Goal: Information Seeking & Learning: Learn about a topic

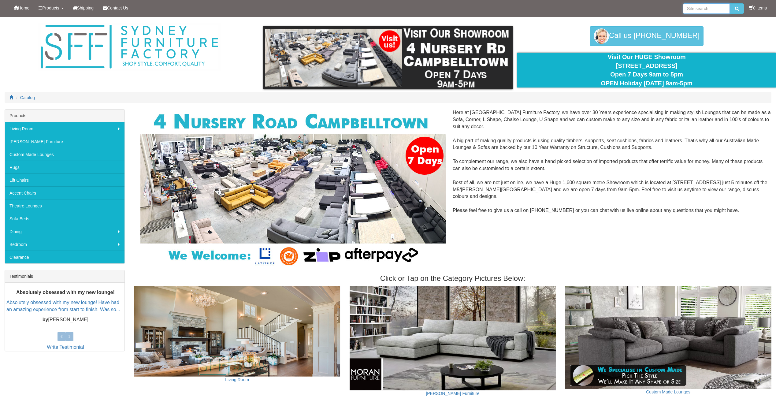
click at [701, 8] on input "search" at bounding box center [706, 8] width 47 height 10
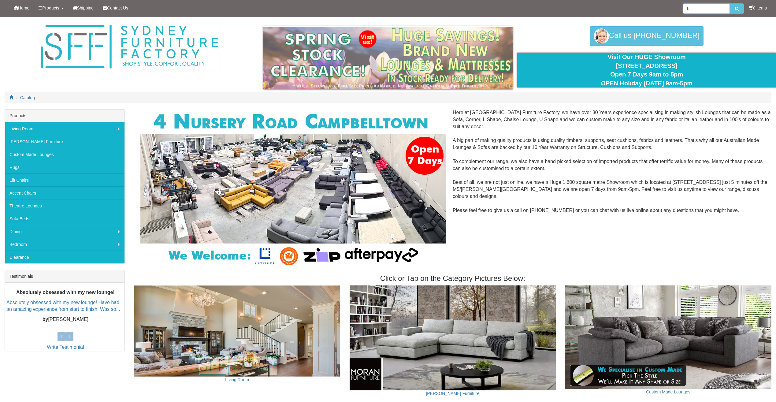
type input "b"
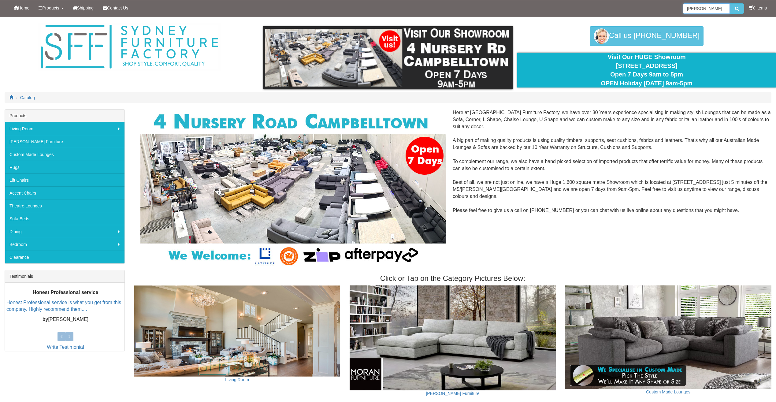
type input "[PERSON_NAME]"
click at [730, 3] on button "submit" at bounding box center [737, 8] width 14 height 10
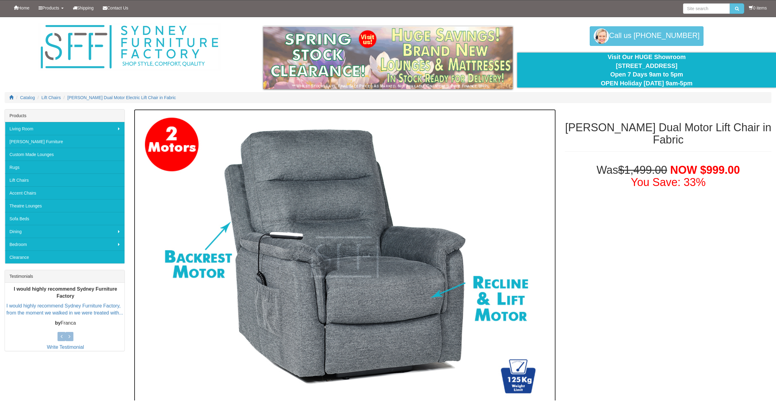
click at [315, 242] on img at bounding box center [345, 257] width 422 height 296
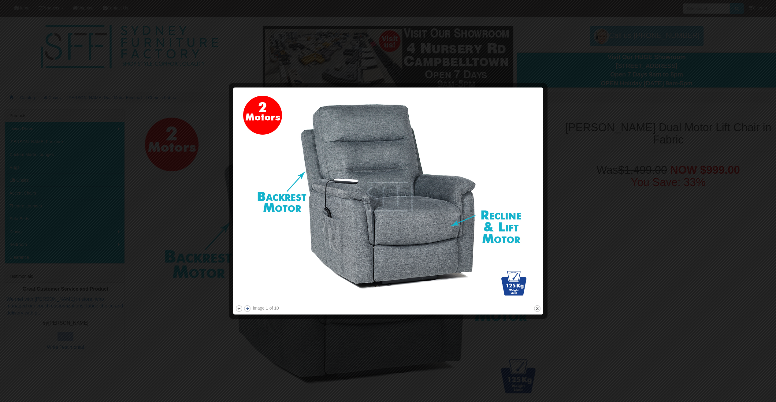
click at [248, 307] on button "next" at bounding box center [248, 309] width 8 height 8
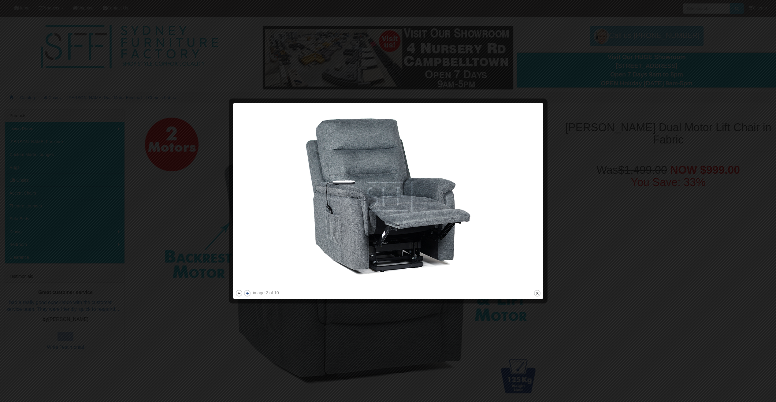
click at [249, 294] on button "next" at bounding box center [248, 293] width 8 height 8
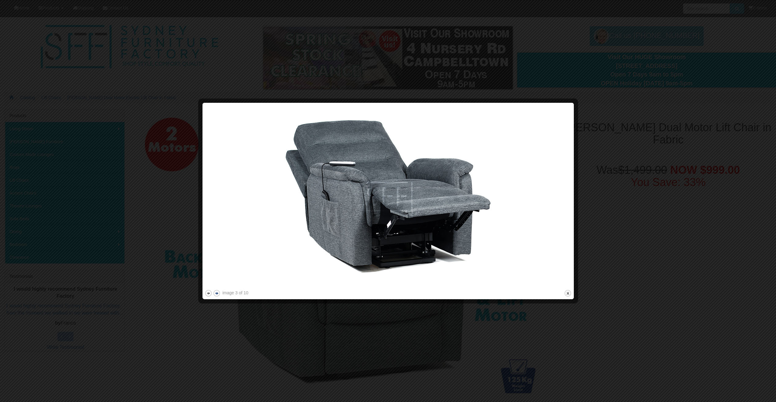
click at [217, 294] on button "next" at bounding box center [217, 293] width 8 height 8
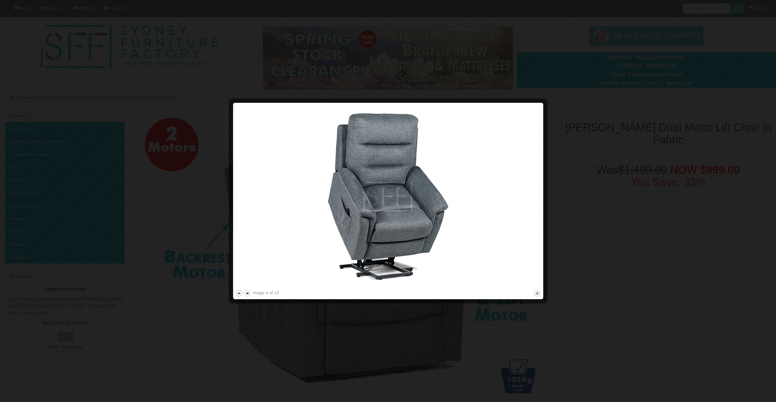
click at [248, 292] on button "next" at bounding box center [248, 293] width 8 height 8
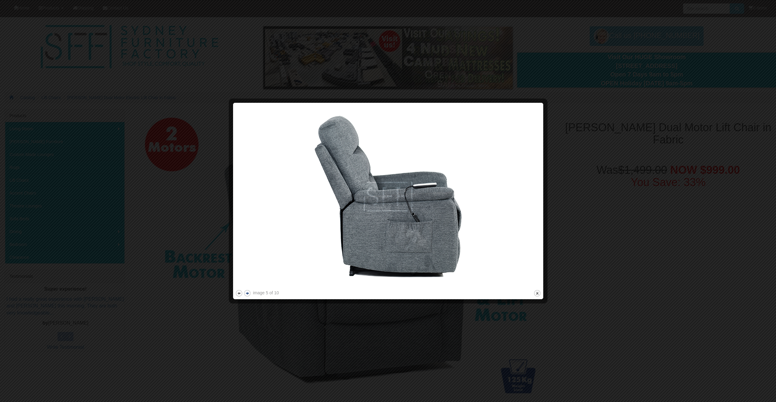
click at [246, 293] on button "next" at bounding box center [248, 293] width 8 height 8
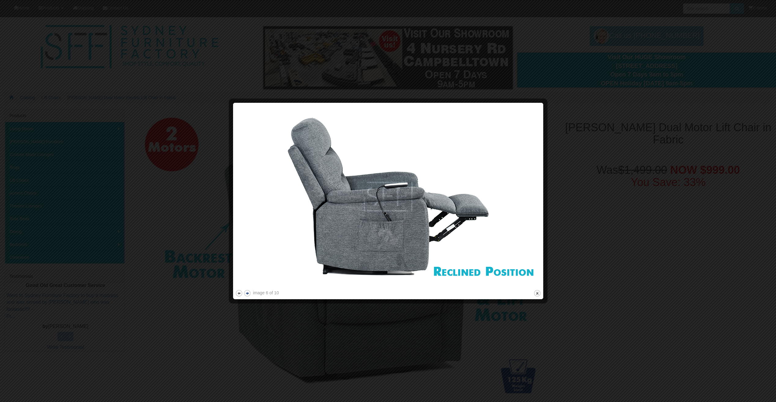
click at [250, 291] on button "next" at bounding box center [248, 293] width 8 height 8
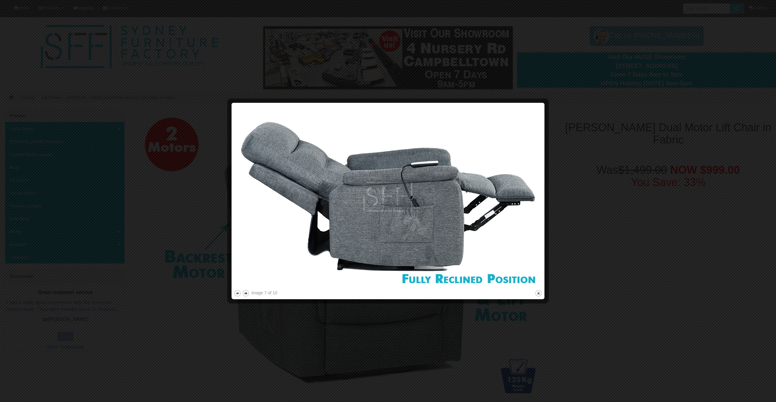
click at [244, 293] on button "next" at bounding box center [246, 293] width 8 height 8
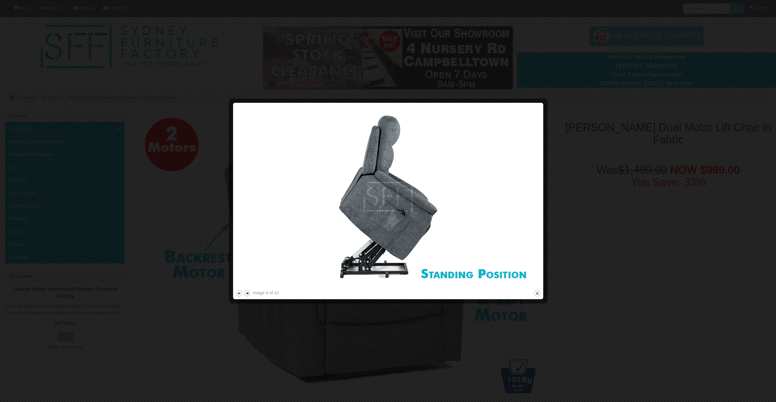
click at [244, 293] on button "next" at bounding box center [248, 293] width 8 height 8
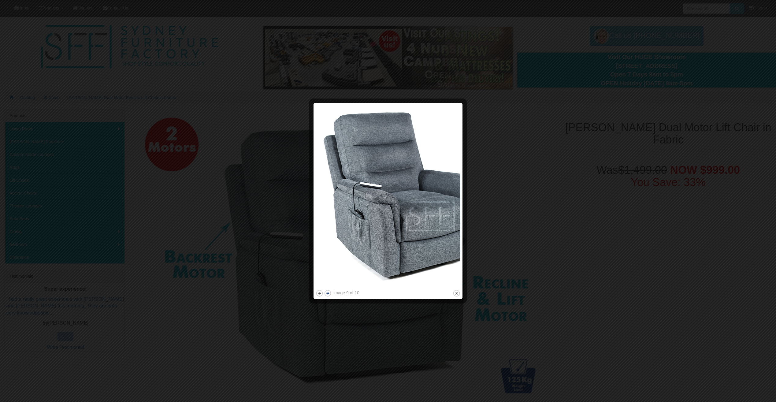
click at [329, 294] on button "next" at bounding box center [328, 293] width 8 height 8
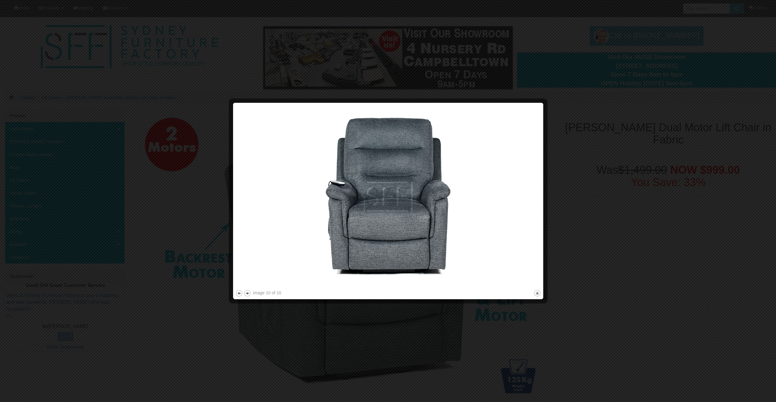
click at [511, 75] on div at bounding box center [388, 201] width 776 height 402
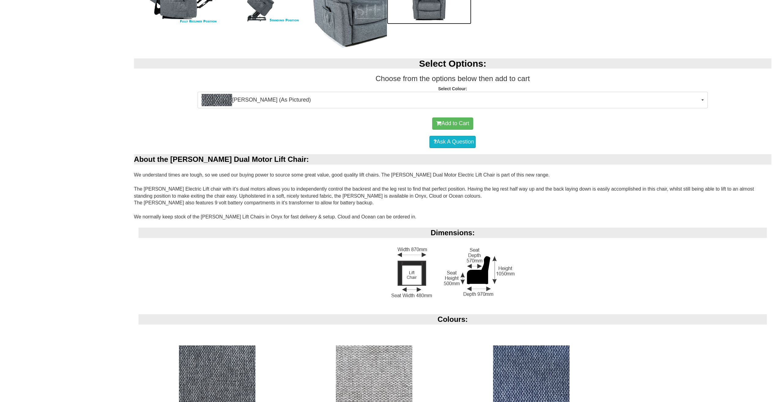
scroll to position [535, 0]
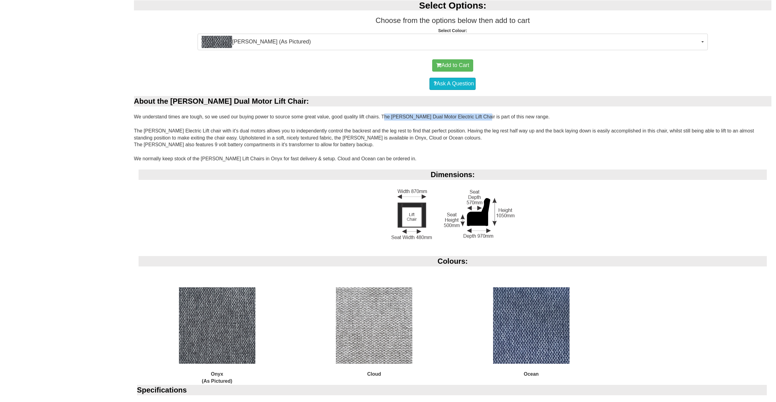
drag, startPoint x: 382, startPoint y: 117, endPoint x: 475, endPoint y: 115, distance: 93.6
click at [475, 115] on div "About the Bristow Dual Motor Lift Chair: We understand times are tough, so we u…" at bounding box center [453, 317] width 638 height 443
copy div "The Bristow Dual Motor Electric Lift Chair is"
click at [104, 74] on div "Bristow Dual Motor Lift Chair in Fabric Was $1,499.00 NOW $999.00 You Save: 33%…" at bounding box center [388, 56] width 776 height 965
drag, startPoint x: 216, startPoint y: 131, endPoint x: 443, endPoint y: 131, distance: 226.7
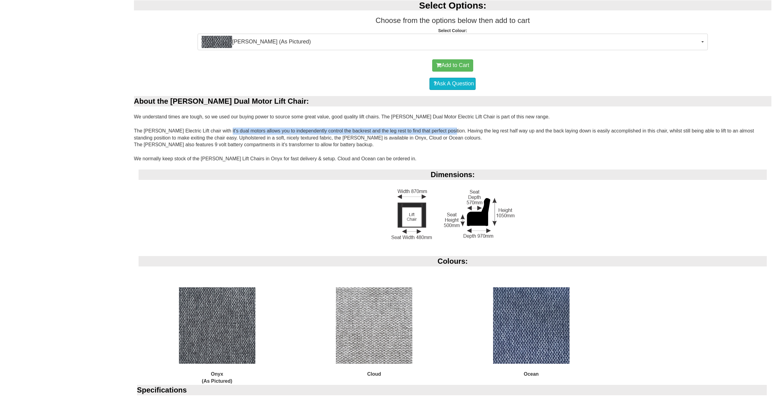
click at [443, 131] on div "About the Bristow Dual Motor Lift Chair: We understand times are tough, so we u…" at bounding box center [453, 317] width 638 height 443
copy div "dual motors allows you to independently control the backrest and the leg rest t…"
click at [476, 144] on div "About the Bristow Dual Motor Lift Chair: We understand times are tough, so we u…" at bounding box center [453, 317] width 638 height 443
drag, startPoint x: 202, startPoint y: 137, endPoint x: 294, endPoint y: 136, distance: 92.1
click at [294, 136] on div "About the Bristow Dual Motor Lift Chair: We understand times are tough, so we u…" at bounding box center [453, 317] width 638 height 443
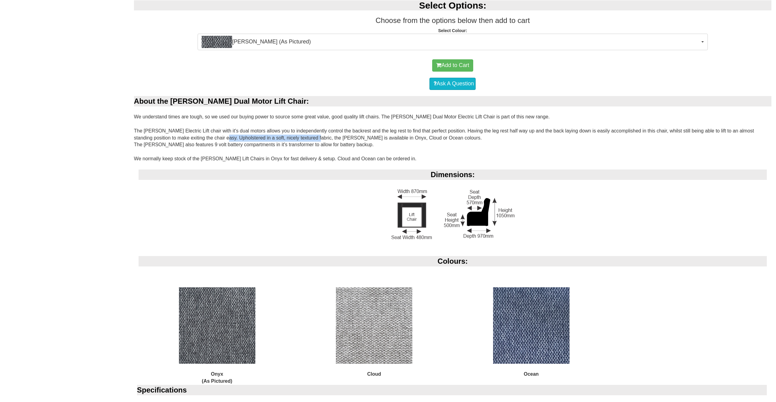
copy div "Upholstered in a soft, nicely textured fabric"
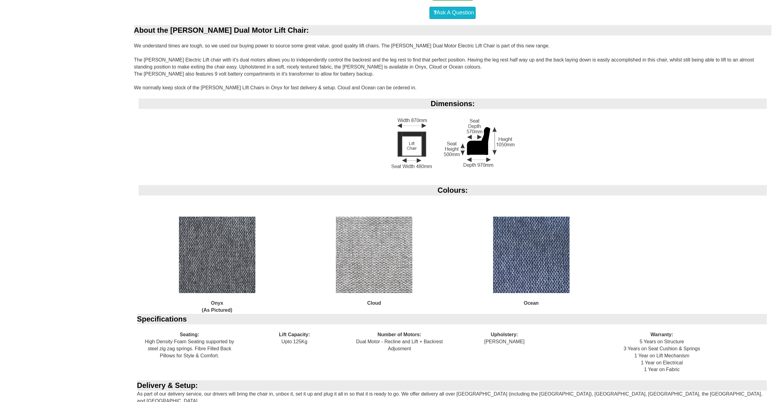
scroll to position [612, 0]
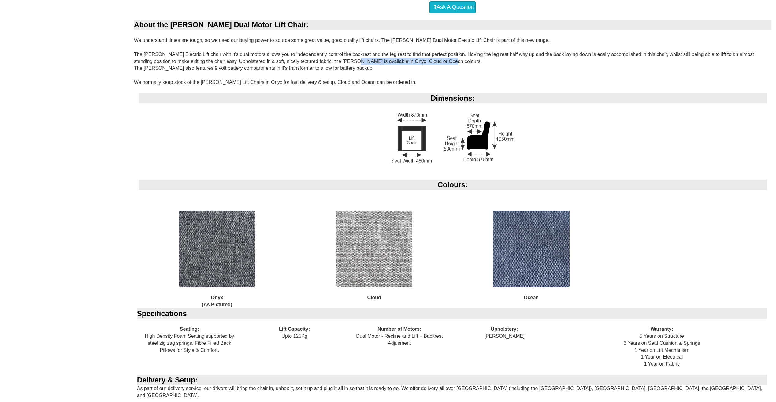
drag, startPoint x: 327, startPoint y: 61, endPoint x: 419, endPoint y: 61, distance: 92.7
click at [419, 61] on div "About the Bristow Dual Motor Lift Chair: We understand times are tough, so we u…" at bounding box center [453, 241] width 638 height 443
copy div "available in Onyx, Cloud or Ocean colours."
click at [180, 71] on div "About the Bristow Dual Motor Lift Chair: We understand times are tough, so we u…" at bounding box center [453, 241] width 638 height 443
drag, startPoint x: 171, startPoint y: 69, endPoint x: 349, endPoint y: 67, distance: 177.8
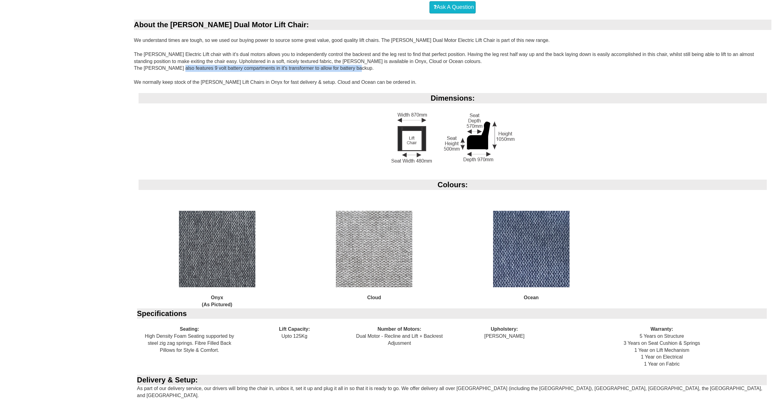
click at [349, 67] on div "About the Bristow Dual Motor Lift Chair: We understand times are tough, so we u…" at bounding box center [453, 241] width 638 height 443
copy div "features 9 volt battery compartments in it's transformer to allow for battery b…"
click at [430, 74] on div "About the Bristow Dual Motor Lift Chair: We understand times are tough, so we u…" at bounding box center [453, 241] width 638 height 443
drag, startPoint x: 201, startPoint y: 82, endPoint x: 242, endPoint y: 83, distance: 41.3
click at [242, 83] on div "About the Bristow Dual Motor Lift Chair: We understand times are tough, so we u…" at bounding box center [453, 241] width 638 height 443
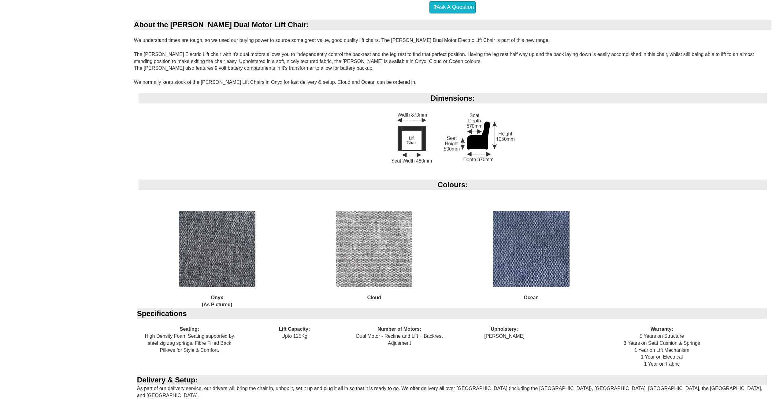
drag, startPoint x: 242, startPoint y: 83, endPoint x: 176, endPoint y: 83, distance: 66.1
click at [176, 83] on div "About the Bristow Dual Motor Lift Chair: We understand times are tough, so we u…" at bounding box center [453, 241] width 638 height 443
drag, startPoint x: 175, startPoint y: 83, endPoint x: 311, endPoint y: 85, distance: 135.9
click at [311, 85] on div "About the Bristow Dual Motor Lift Chair: We understand times are tough, so we u…" at bounding box center [453, 241] width 638 height 443
copy div "stock of the Bristow Lift Chairs in Onyx for fast delivery & setup"
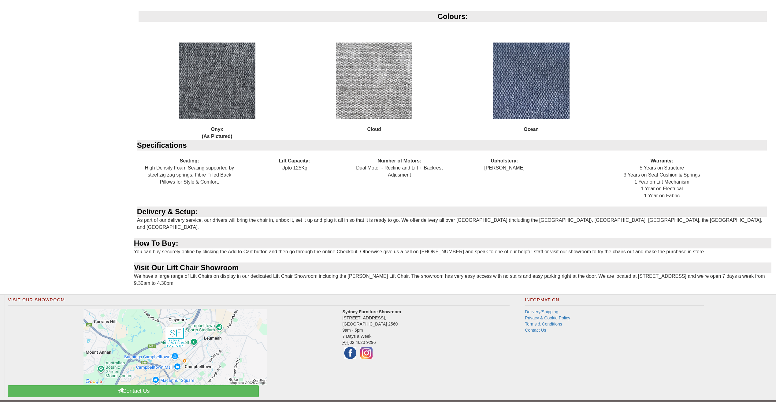
scroll to position [787, 0]
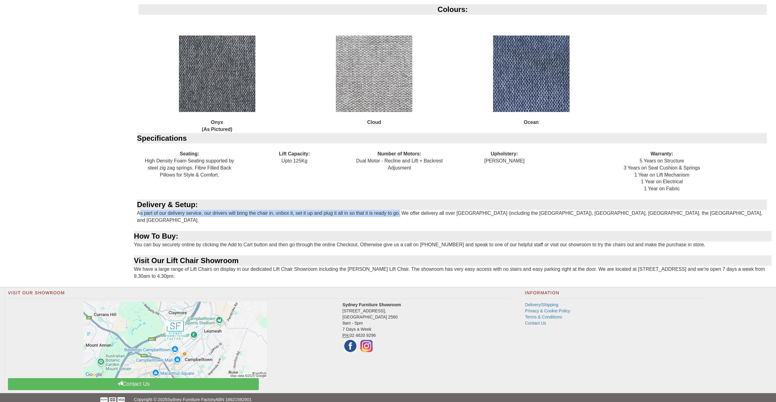
drag, startPoint x: 136, startPoint y: 213, endPoint x: 398, endPoint y: 212, distance: 261.9
click at [398, 212] on div "Delivery & Setup: As part of our delivery service, our drivers will bring the c…" at bounding box center [453, 215] width 638 height 32
copy div "As part of our delivery service, our drivers will bring the chair in, unbox it,…"
click at [489, 187] on div "Specifications Seating: High Density Foam Seating supported by steel zig zag sp…" at bounding box center [453, 166] width 638 height 66
drag, startPoint x: 155, startPoint y: 262, endPoint x: 353, endPoint y: 259, distance: 198.0
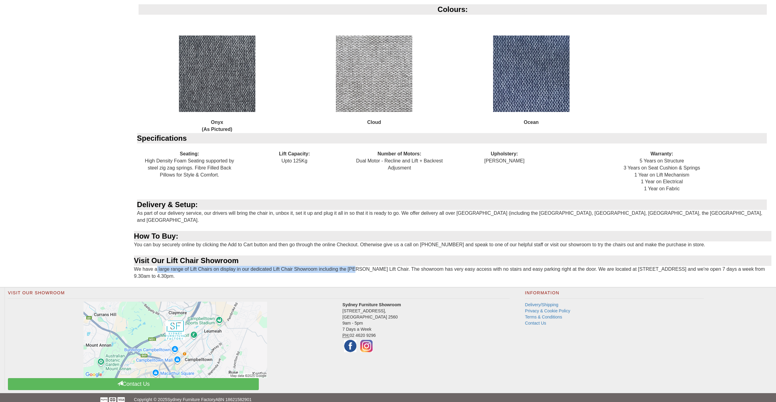
click at [353, 259] on div "About the Bristow Dual Motor Lift Chair: We understand times are tough, so we u…" at bounding box center [453, 65] width 638 height 443
click at [444, 267] on div "About the Bristow Dual Motor Lift Chair: We understand times are tough, so we u…" at bounding box center [453, 65] width 638 height 443
drag, startPoint x: 441, startPoint y: 261, endPoint x: 571, endPoint y: 263, distance: 130.6
click at [571, 263] on div "About the Bristow Dual Motor Lift Chair: We understand times are tough, so we u…" at bounding box center [453, 65] width 638 height 443
copy div "easy access with no stairs and easy parking right at the door"
